Goal: Task Accomplishment & Management: Use online tool/utility

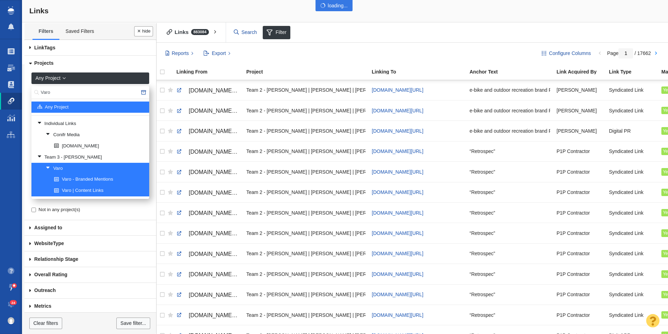
click at [41, 92] on div at bounding box center [334, 167] width 668 height 334
click at [45, 92] on div at bounding box center [334, 167] width 668 height 334
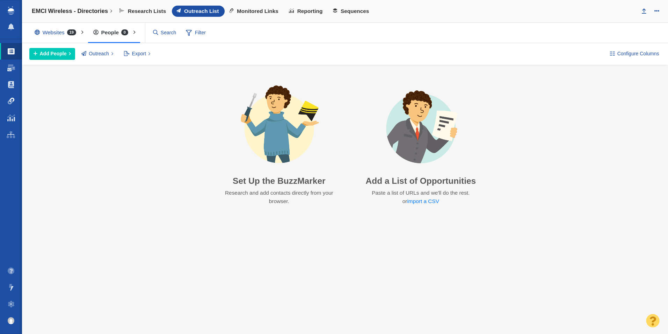
click at [9, 99] on span at bounding box center [11, 101] width 7 height 7
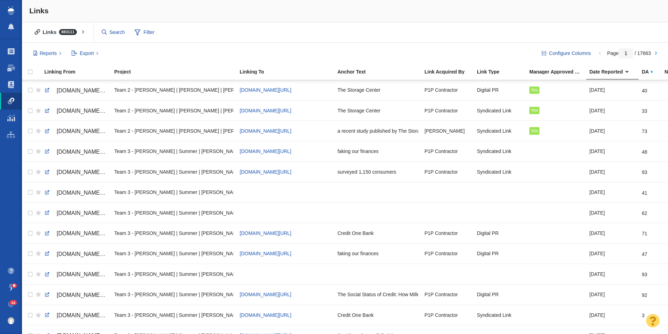
click at [10, 100] on span at bounding box center [11, 101] width 7 height 7
click at [147, 33] on span "Filter" at bounding box center [145, 32] width 28 height 13
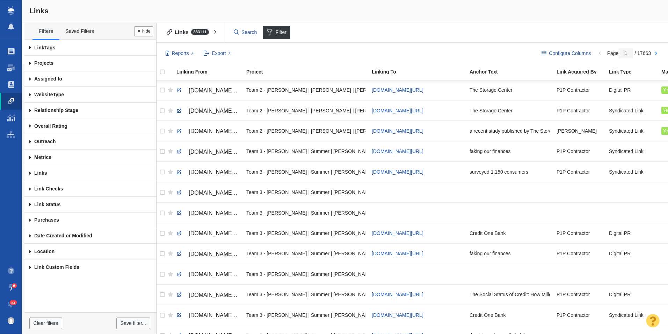
click at [32, 66] on span at bounding box center [30, 64] width 12 height 16
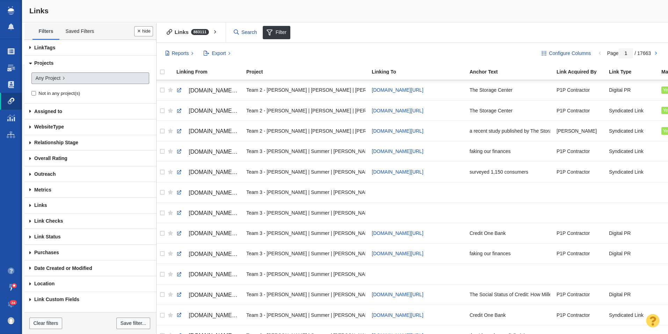
click at [44, 76] on span "Any Project" at bounding box center [47, 77] width 25 height 7
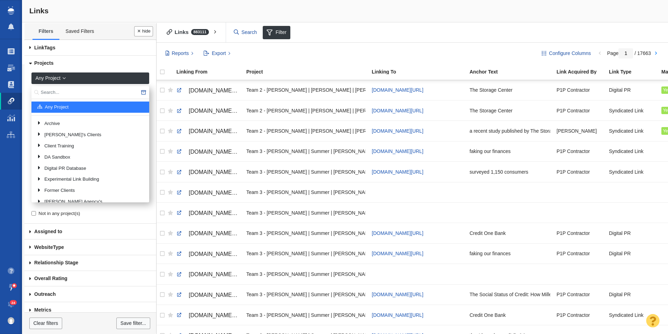
click at [61, 92] on input "text" at bounding box center [90, 92] width 118 height 13
type input "A case for women"
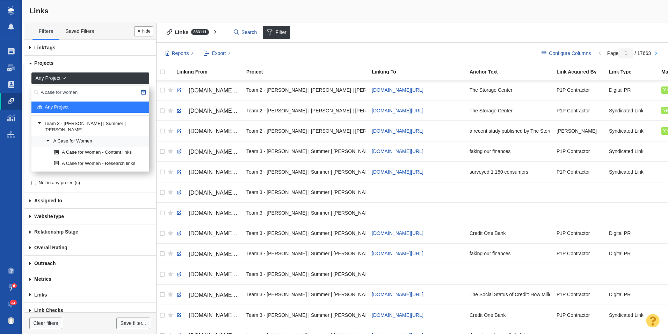
click at [76, 136] on link "A Case for Women" at bounding box center [94, 141] width 101 height 10
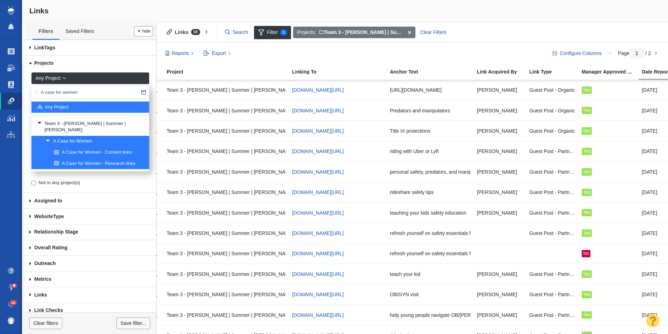
scroll to position [0, 119]
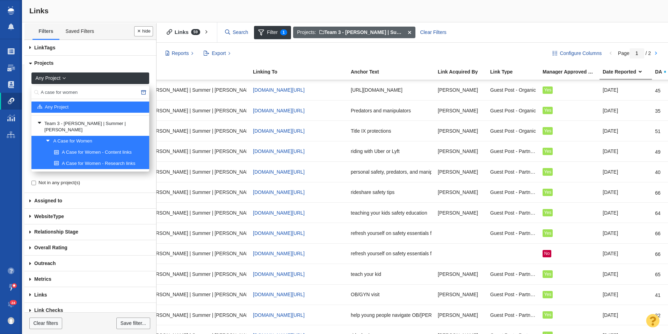
click at [411, 33] on span at bounding box center [409, 33] width 11 height 12
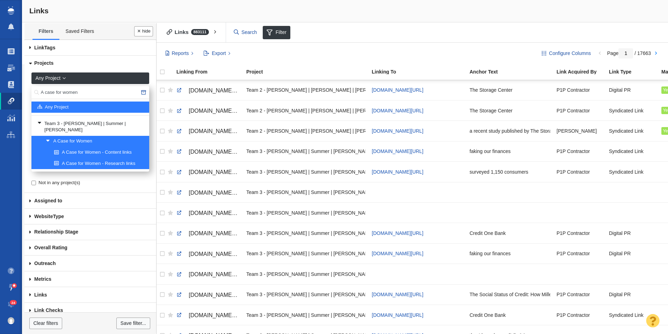
drag, startPoint x: 80, startPoint y: 92, endPoint x: 34, endPoint y: 89, distance: 46.3
click at [20, 92] on body "Projects Dashboard Websites People Link Monitoring Reports Projects Home Help C…" at bounding box center [334, 167] width 668 height 334
type input "UPrinting"
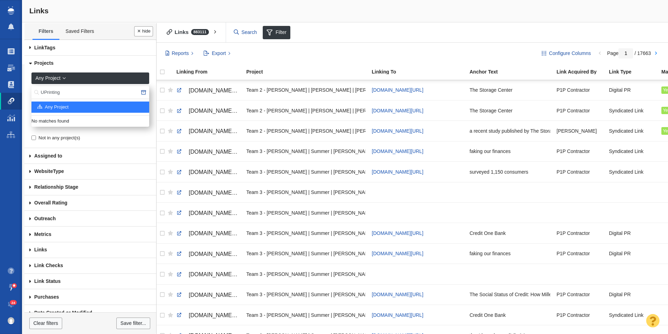
click at [49, 94] on input "UPrinting" at bounding box center [90, 92] width 118 height 13
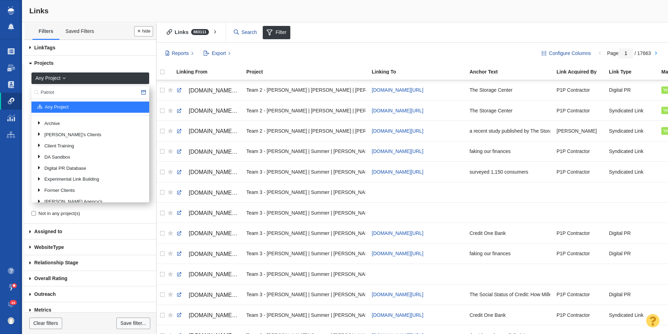
type input "Patriot"
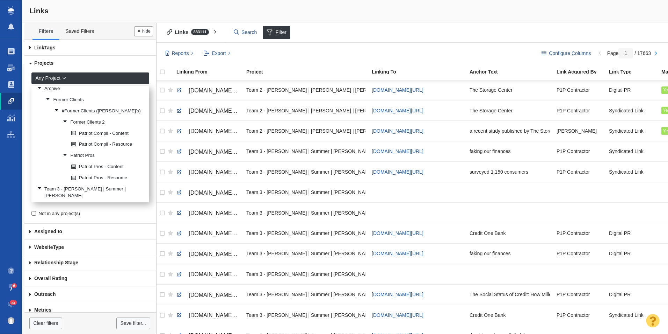
scroll to position [46, 0]
click at [77, 196] on link "Patriot Software" at bounding box center [94, 196] width 101 height 10
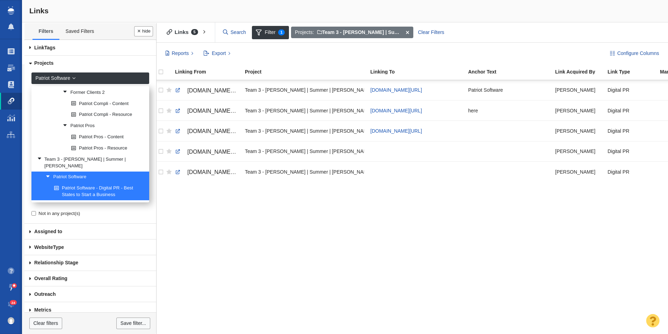
scroll to position [0, 0]
click at [223, 57] on span "Export" at bounding box center [219, 53] width 14 height 7
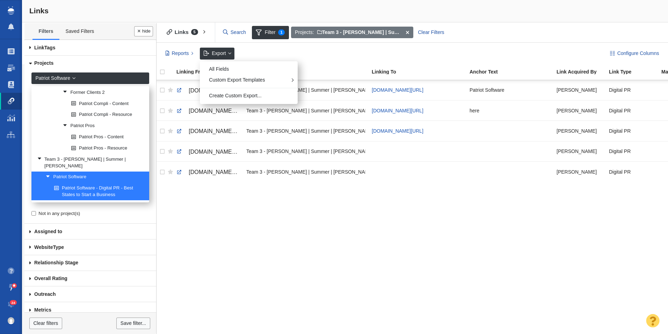
click at [510, 231] on div "[DOMAIN_NAME][URL] Team 3 - [PERSON_NAME] | Summer | [PERSON_NAME]\Patriot Soft…" at bounding box center [411, 206] width 514 height 253
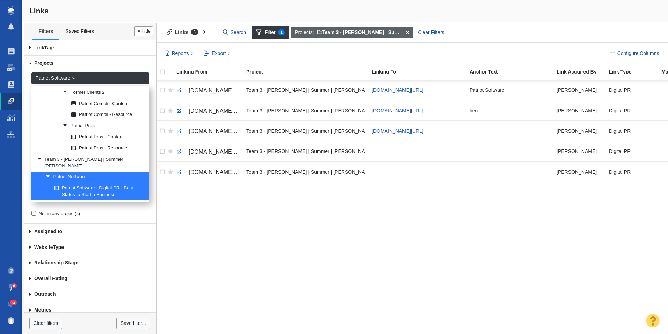
click at [407, 30] on span at bounding box center [407, 33] width 11 height 12
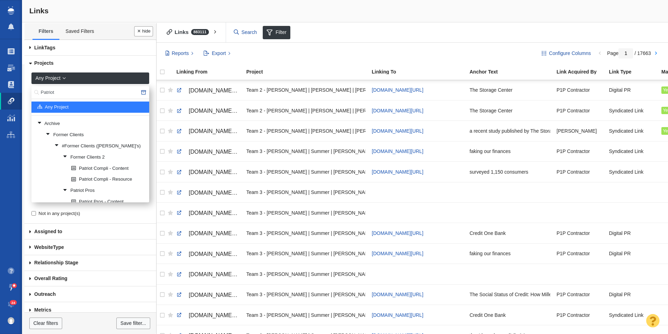
click at [51, 91] on input "Patriot" at bounding box center [90, 92] width 118 height 13
